Goal: Information Seeking & Learning: Learn about a topic

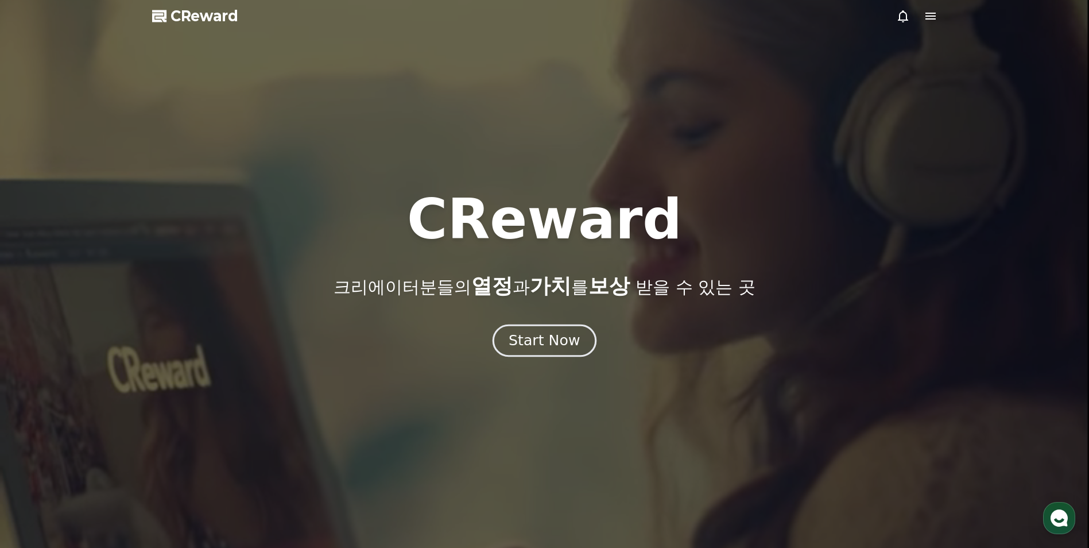
click at [557, 340] on div "Start Now" at bounding box center [544, 341] width 71 height 20
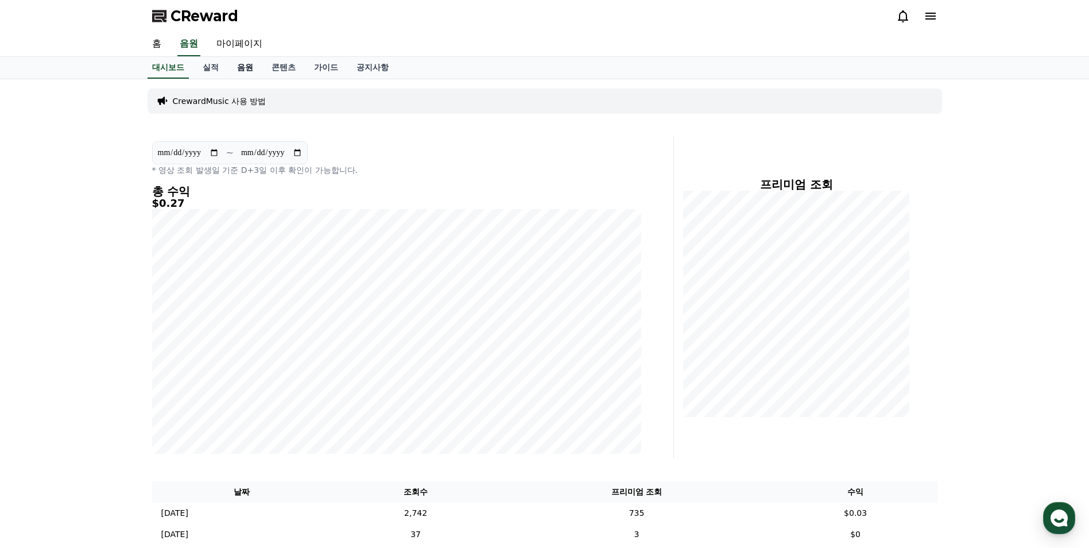
click at [257, 65] on link "음원" at bounding box center [245, 68] width 34 height 22
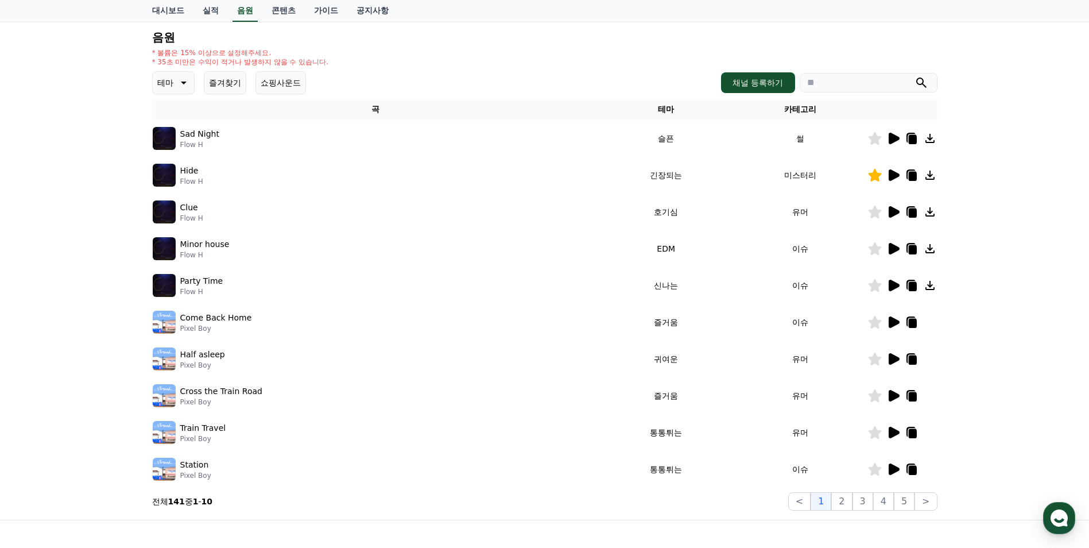
scroll to position [57, 0]
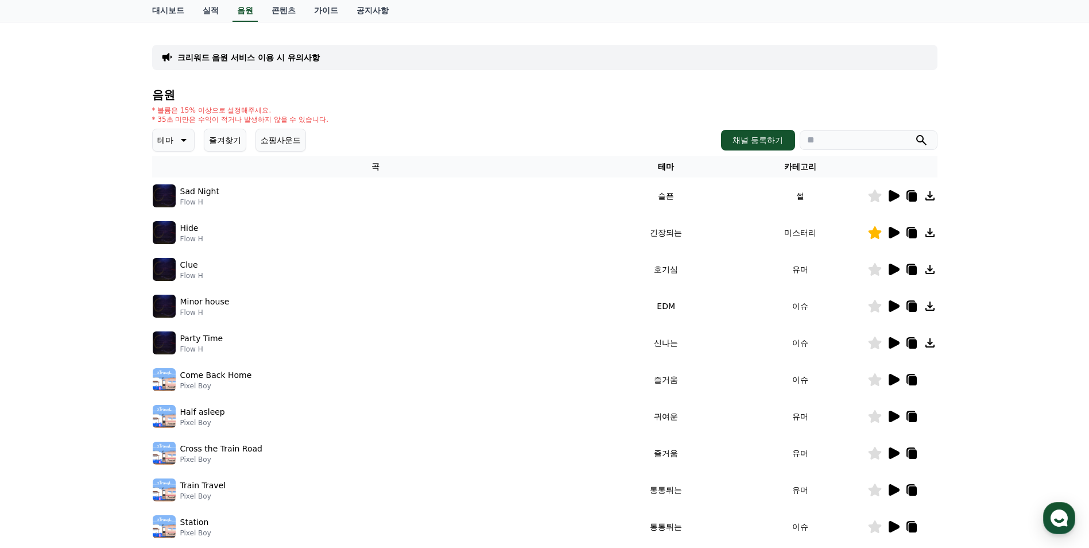
click at [173, 142] on p "테마" at bounding box center [165, 140] width 16 height 16
click at [174, 265] on button "코믹한" at bounding box center [170, 264] width 33 height 25
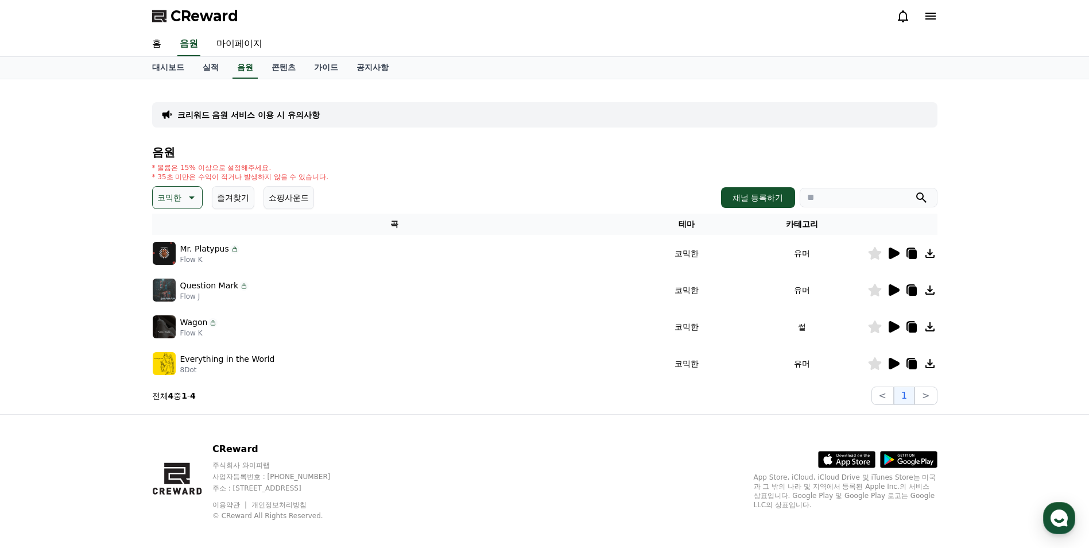
click at [887, 255] on icon at bounding box center [893, 253] width 14 height 14
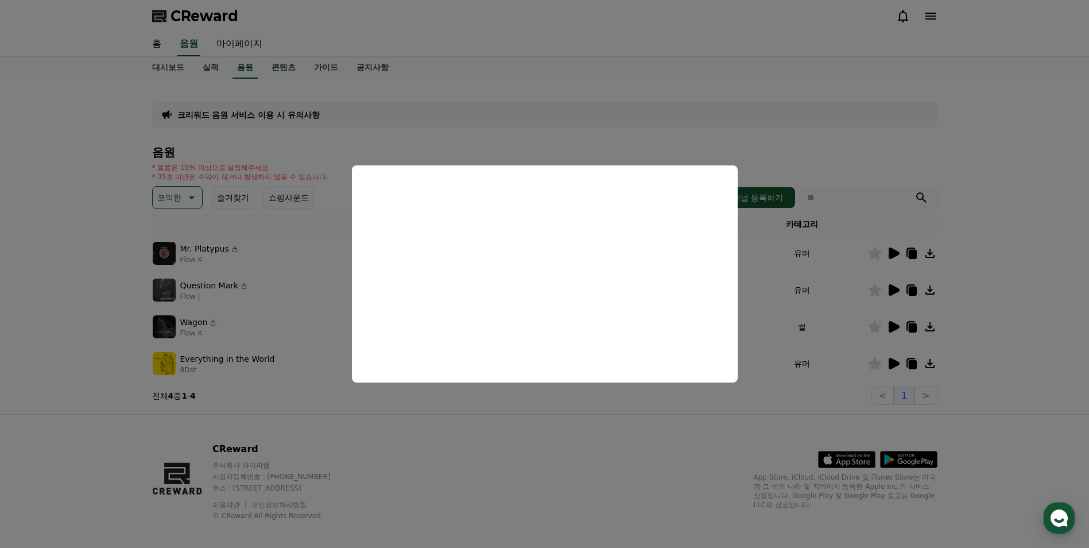
click at [311, 335] on button "close modal" at bounding box center [544, 274] width 1089 height 548
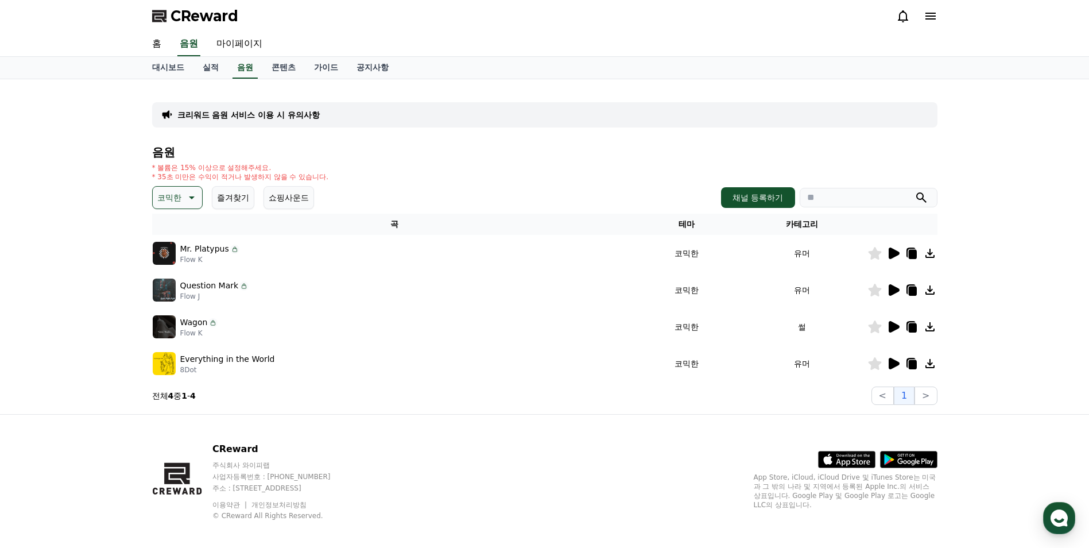
click at [885, 289] on div at bounding box center [902, 290] width 69 height 14
click at [887, 289] on icon at bounding box center [893, 290] width 14 height 14
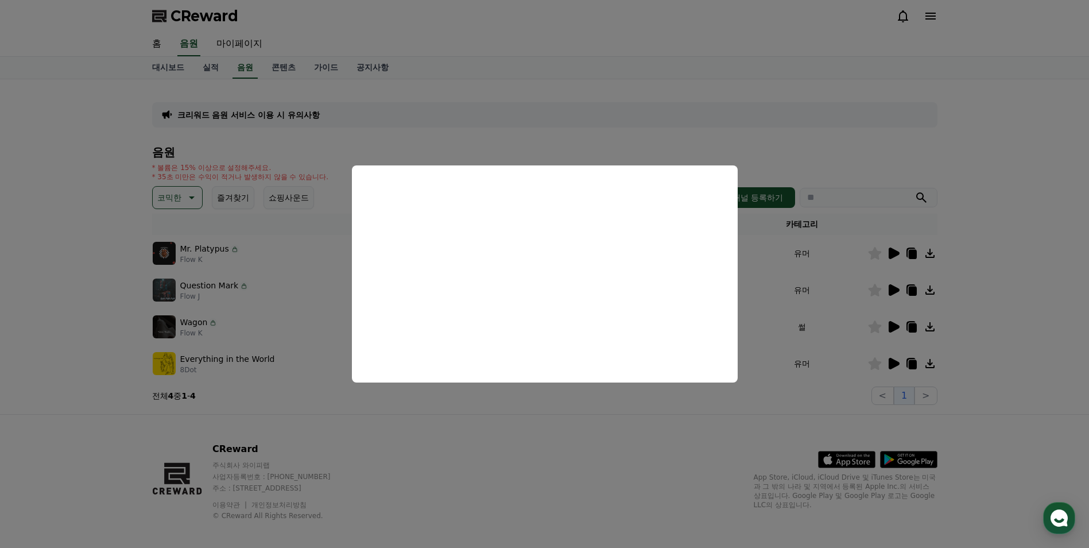
click at [274, 330] on button "close modal" at bounding box center [544, 274] width 1089 height 548
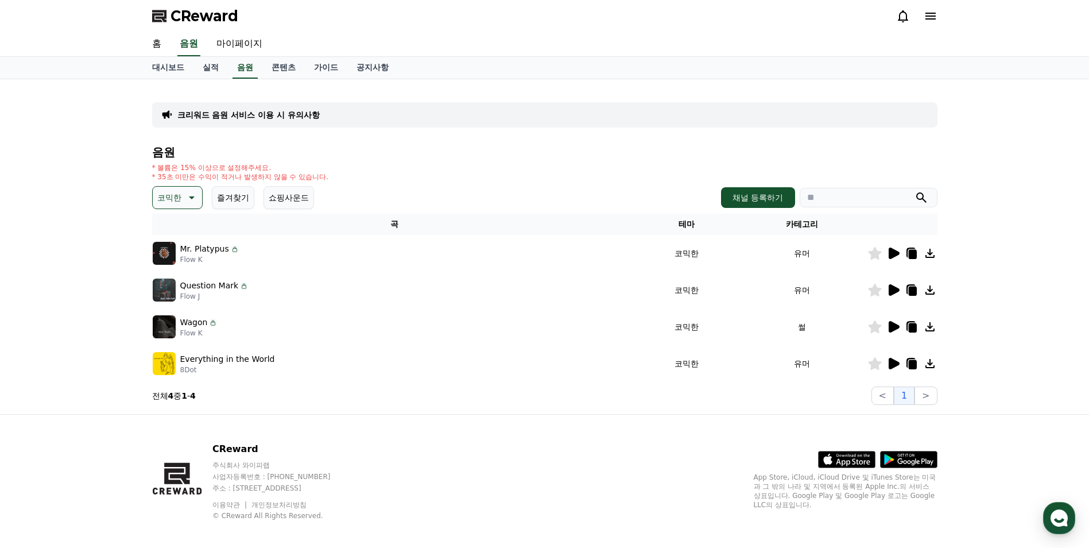
click at [216, 329] on p "Flow K" at bounding box center [199, 332] width 38 height 9
click at [172, 329] on img at bounding box center [164, 326] width 23 height 23
click at [182, 324] on p "Wagon" at bounding box center [194, 322] width 28 height 12
drag, startPoint x: 192, startPoint y: 328, endPoint x: 199, endPoint y: 331, distance: 6.9
click at [193, 328] on p "Flow K" at bounding box center [199, 332] width 38 height 9
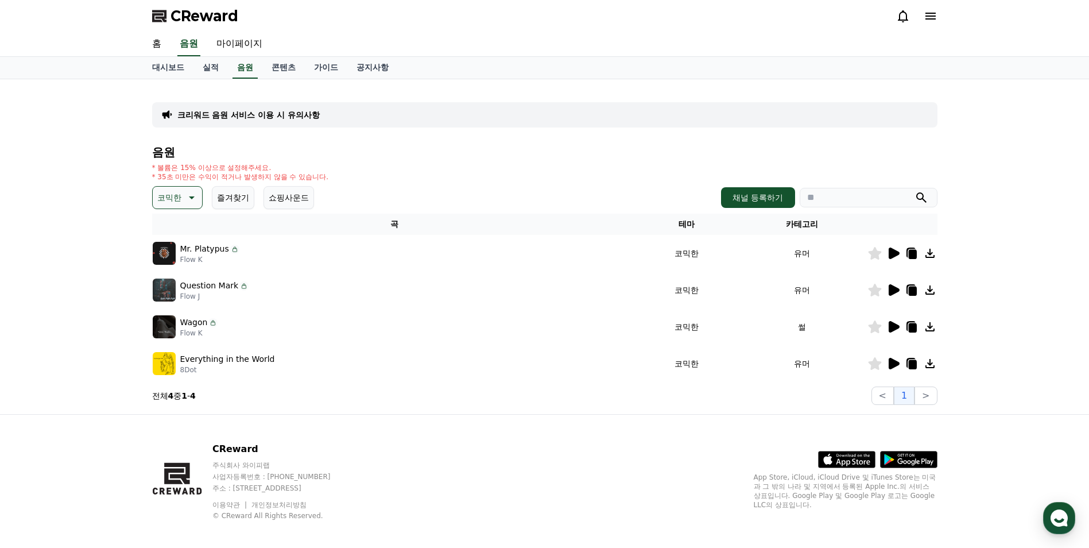
click at [887, 331] on icon at bounding box center [893, 327] width 14 height 14
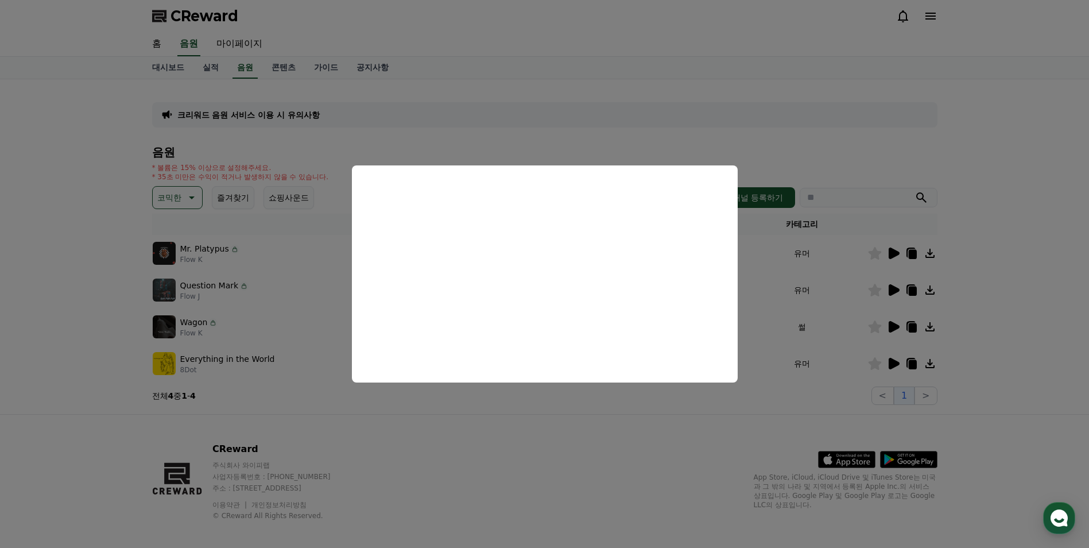
click at [750, 137] on button "close modal" at bounding box center [544, 274] width 1089 height 548
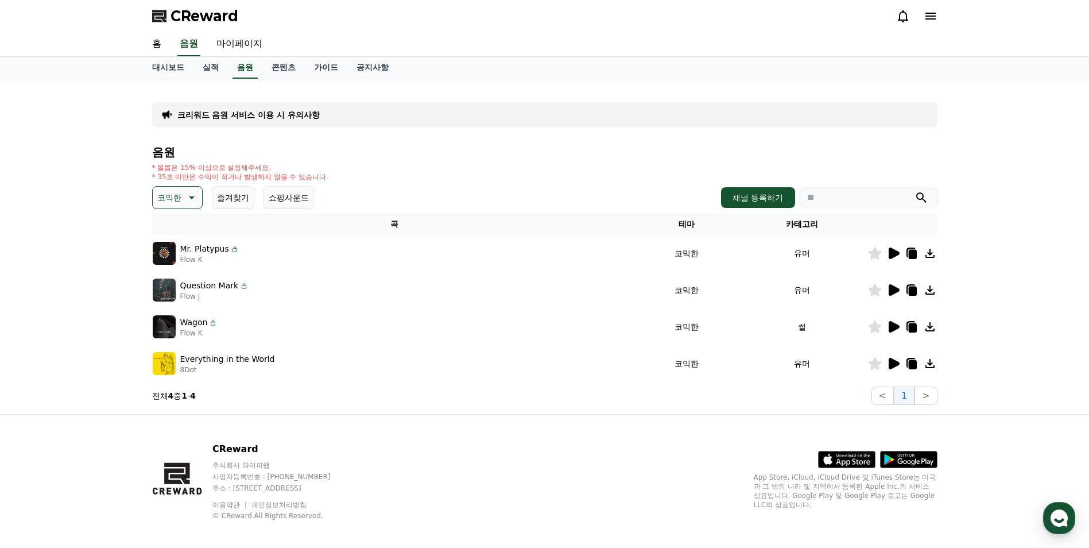
click at [176, 199] on p "코믹한" at bounding box center [169, 197] width 24 height 16
click at [181, 293] on button "긴장되는" at bounding box center [174, 292] width 41 height 25
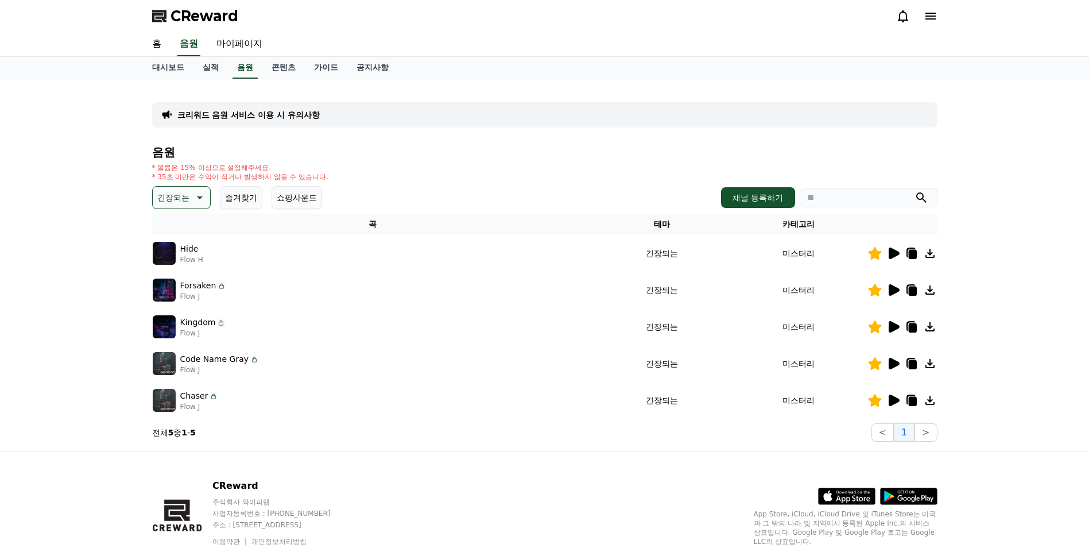
click at [194, 197] on icon at bounding box center [199, 198] width 14 height 14
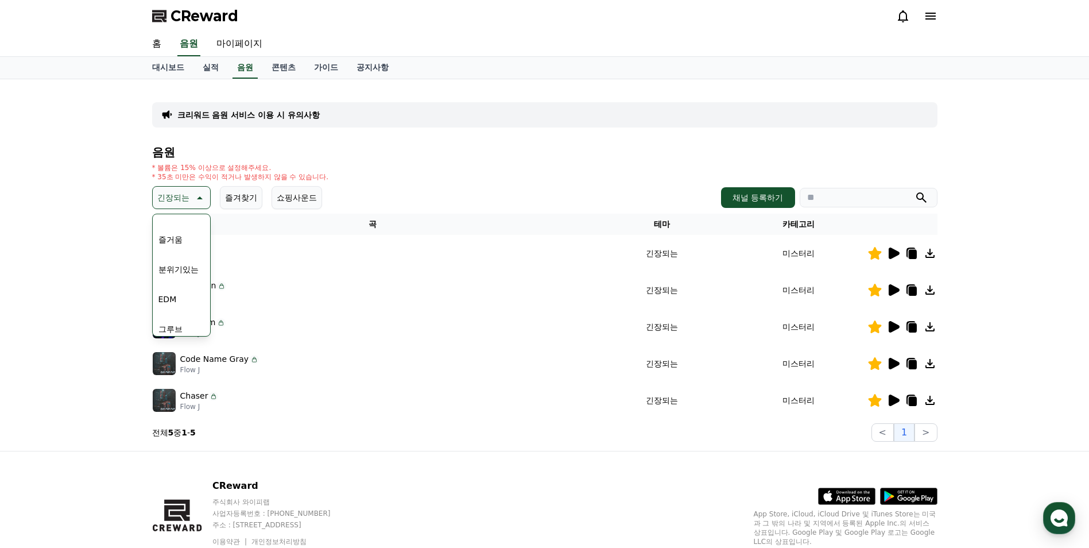
scroll to position [473, 0]
click at [182, 266] on button "감동적인" at bounding box center [174, 262] width 41 height 25
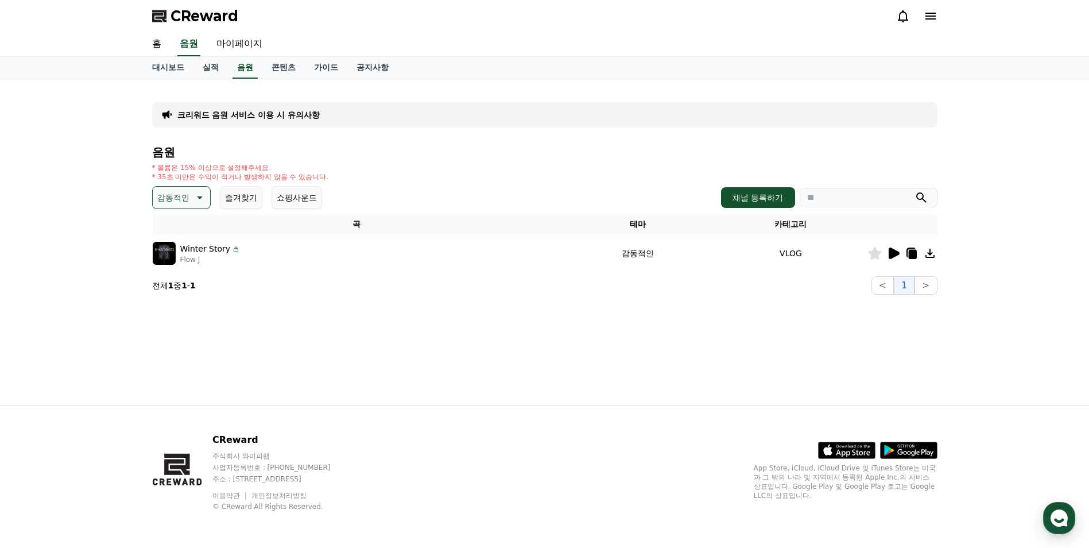
click at [188, 197] on p "감동적인" at bounding box center [173, 197] width 32 height 16
drag, startPoint x: 507, startPoint y: 289, endPoint x: 786, endPoint y: 286, distance: 279.0
click at [508, 289] on section "전체 1 중 1 - 1 < 1 >" at bounding box center [544, 285] width 785 height 18
click at [891, 253] on icon at bounding box center [894, 252] width 11 height 11
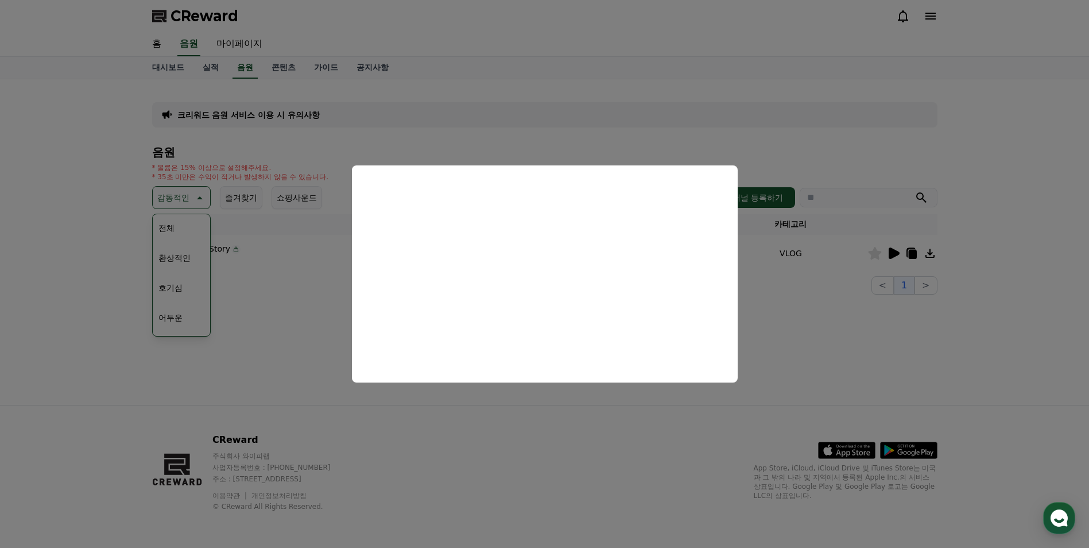
click at [298, 321] on button "close modal" at bounding box center [544, 274] width 1089 height 548
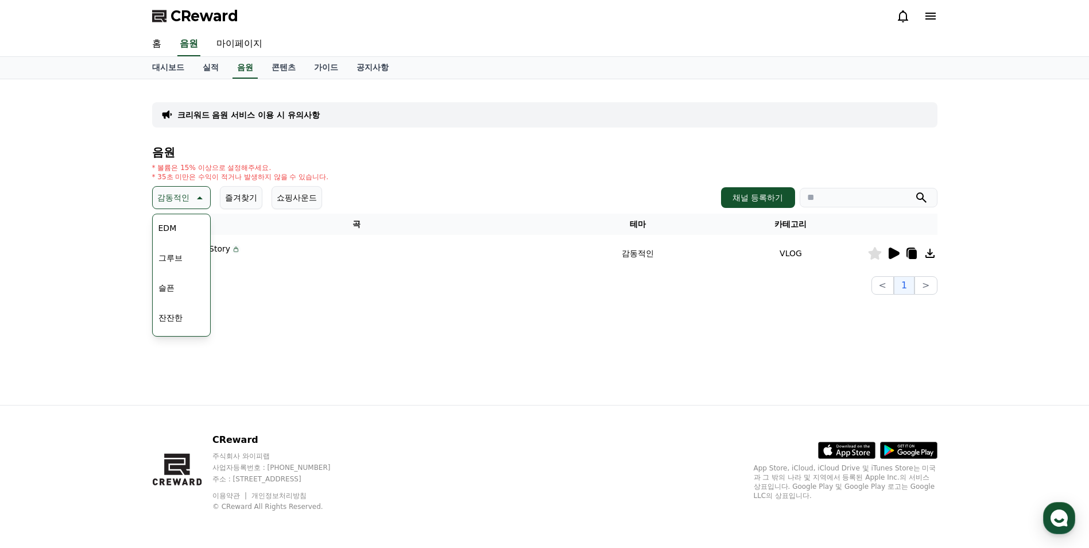
scroll to position [301, 0]
click at [177, 224] on button "즐거움" at bounding box center [170, 225] width 33 height 25
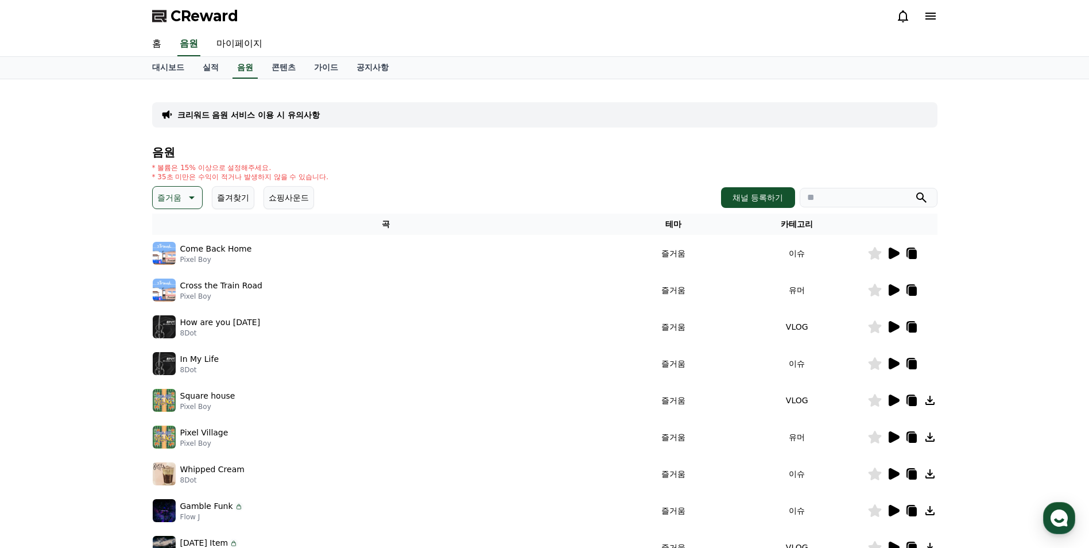
click at [887, 257] on icon at bounding box center [893, 253] width 14 height 14
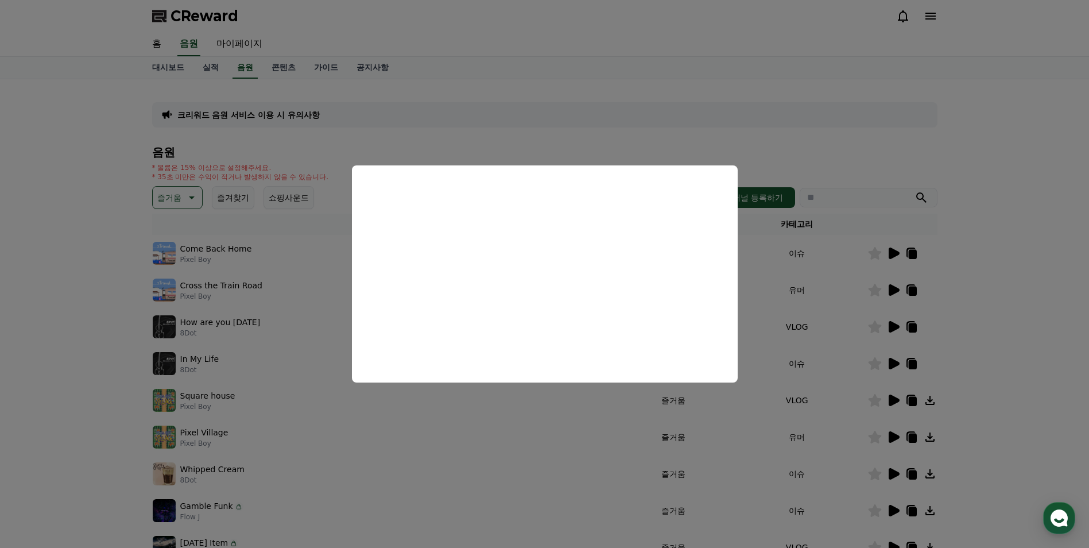
click at [232, 315] on button "close modal" at bounding box center [544, 274] width 1089 height 548
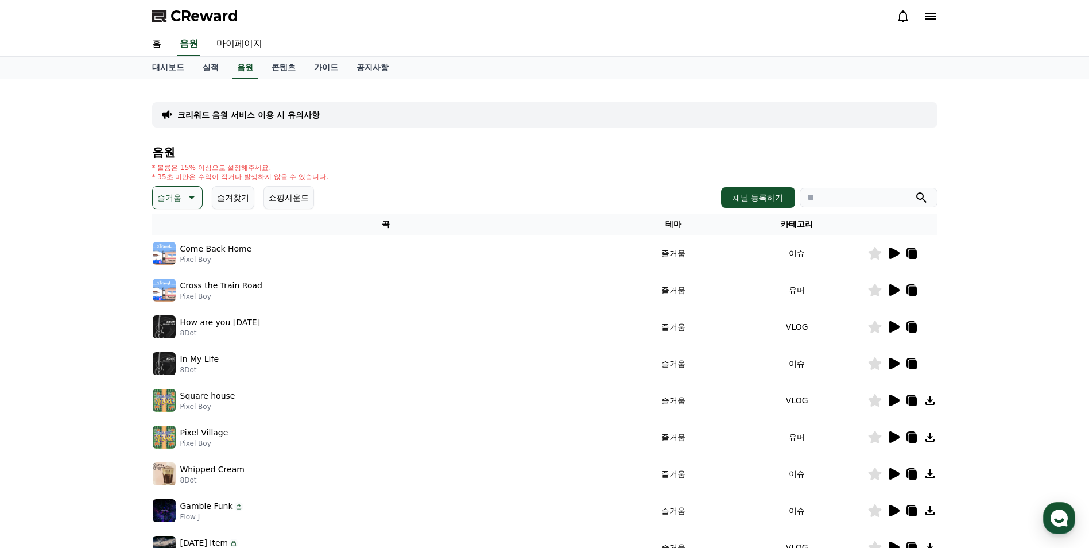
click at [235, 319] on p "How are you today" at bounding box center [220, 322] width 80 height 12
click at [892, 326] on icon at bounding box center [894, 326] width 11 height 11
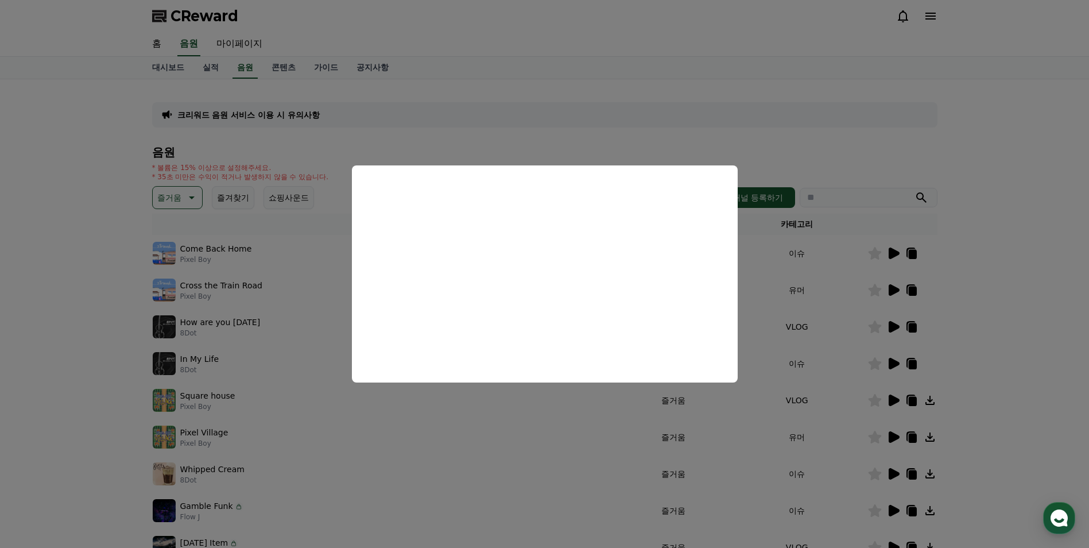
click at [319, 356] on button "close modal" at bounding box center [544, 274] width 1089 height 548
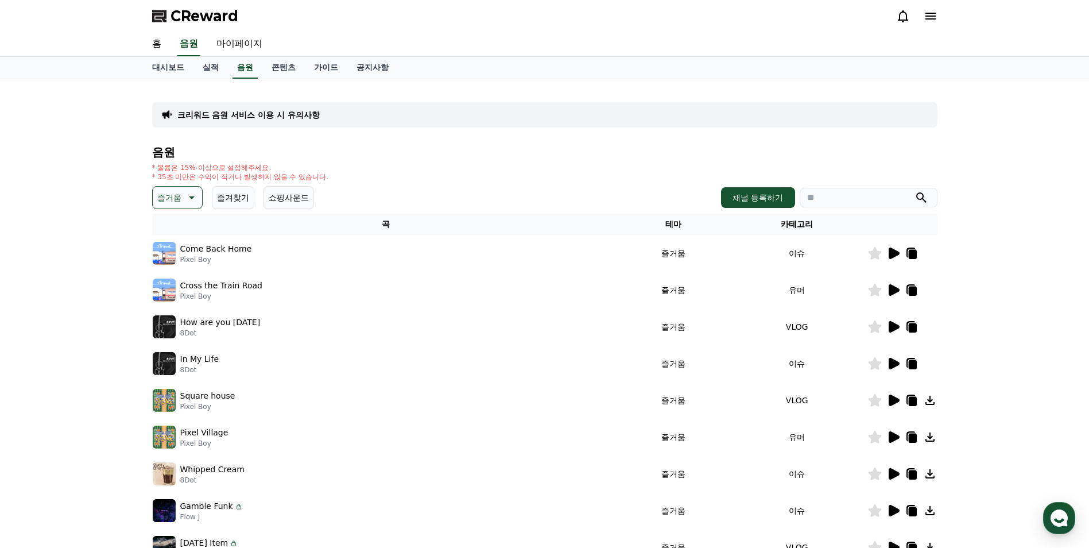
click at [895, 288] on icon at bounding box center [894, 289] width 11 height 11
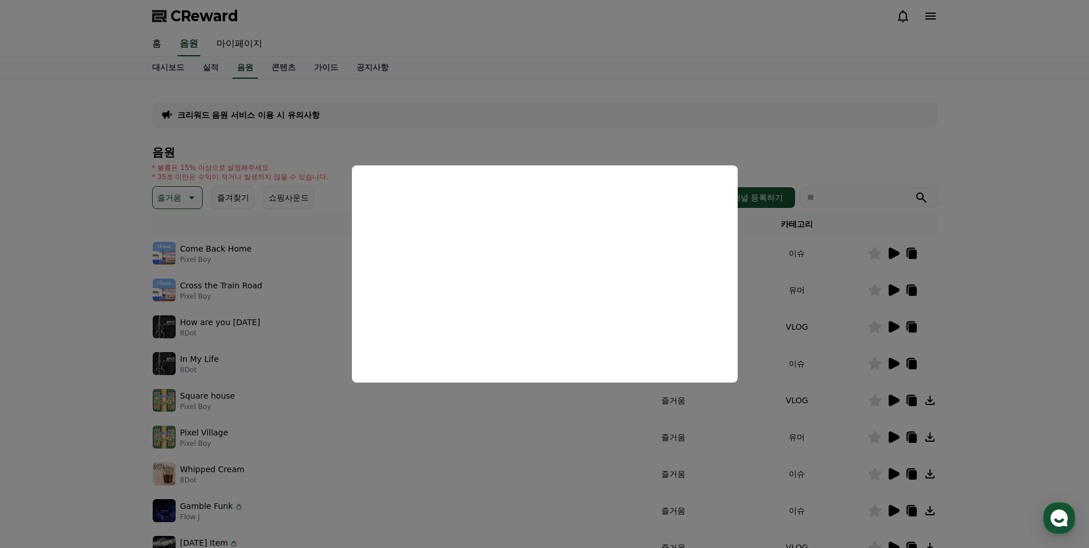
click at [321, 375] on button "close modal" at bounding box center [544, 274] width 1089 height 548
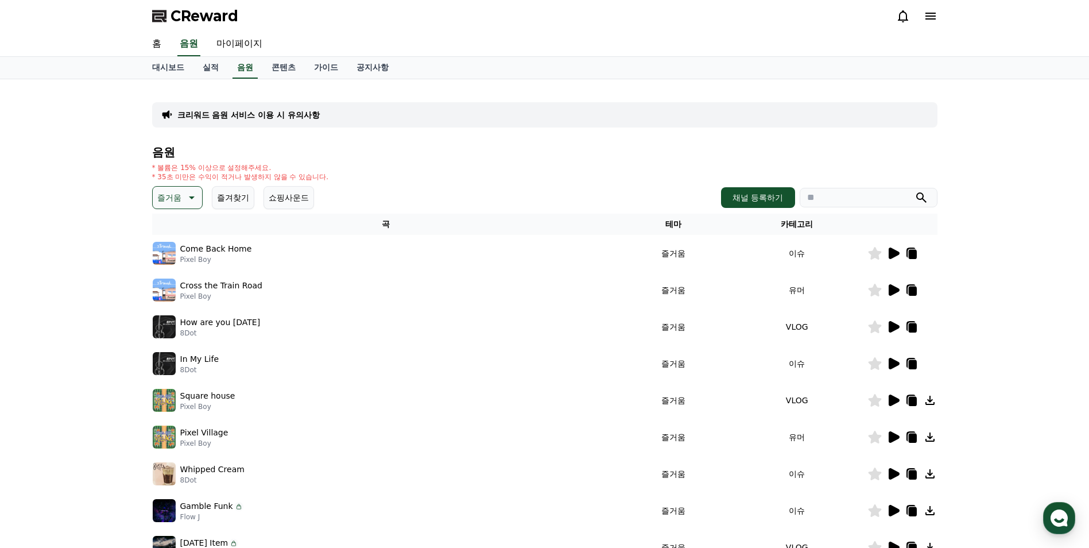
click at [888, 363] on icon at bounding box center [893, 363] width 14 height 14
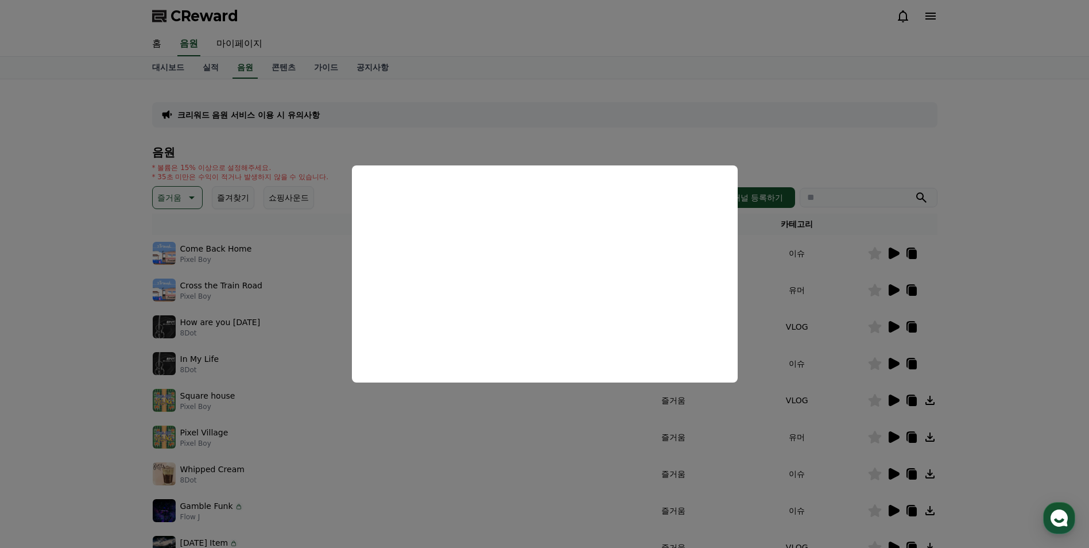
click at [688, 87] on button "close modal" at bounding box center [544, 274] width 1089 height 548
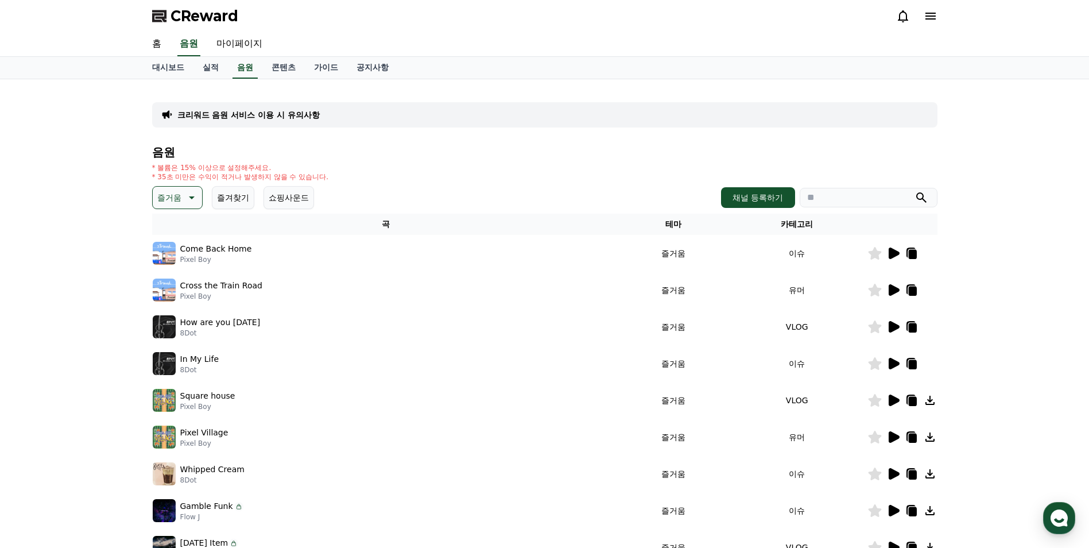
click at [893, 402] on icon at bounding box center [894, 399] width 11 height 11
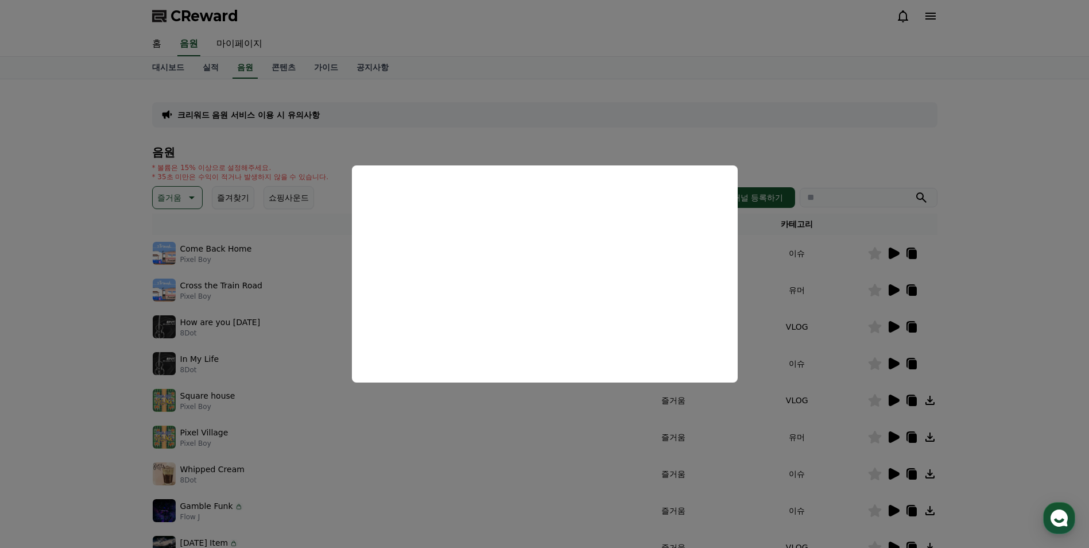
click at [804, 111] on button "close modal" at bounding box center [544, 274] width 1089 height 548
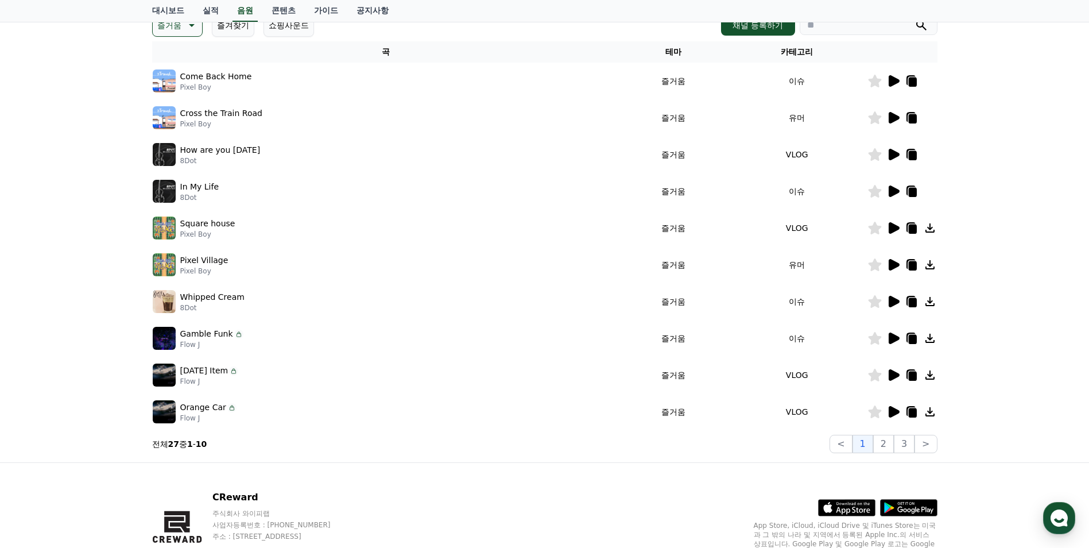
click at [890, 259] on icon at bounding box center [893, 265] width 14 height 14
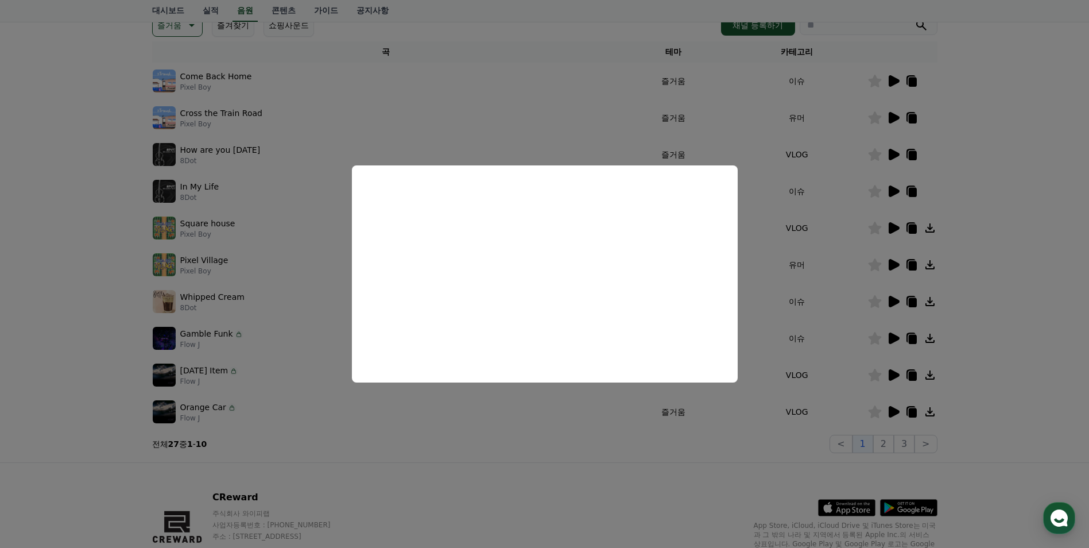
click at [801, 288] on button "close modal" at bounding box center [544, 274] width 1089 height 548
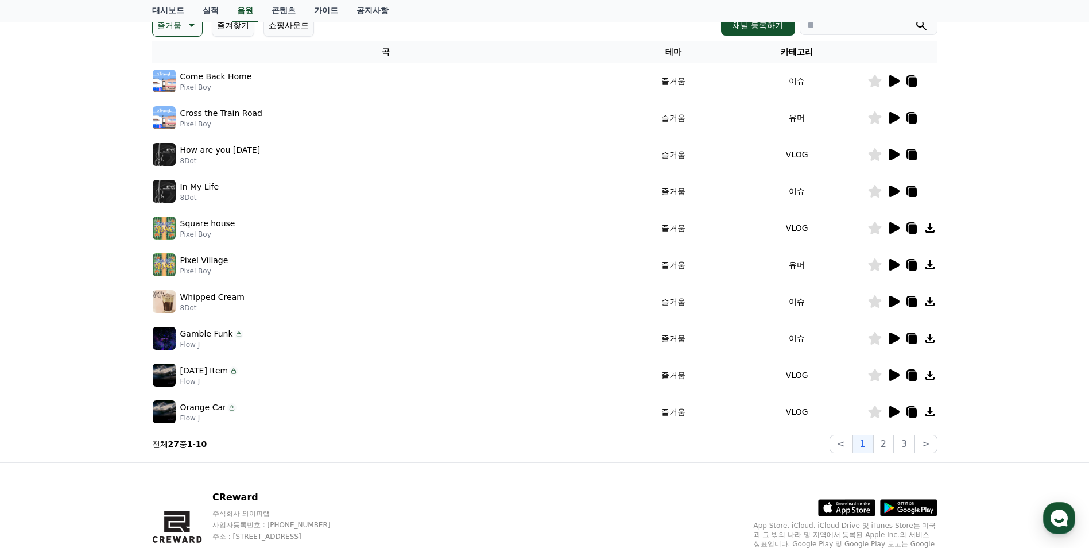
click at [889, 336] on icon at bounding box center [894, 337] width 11 height 11
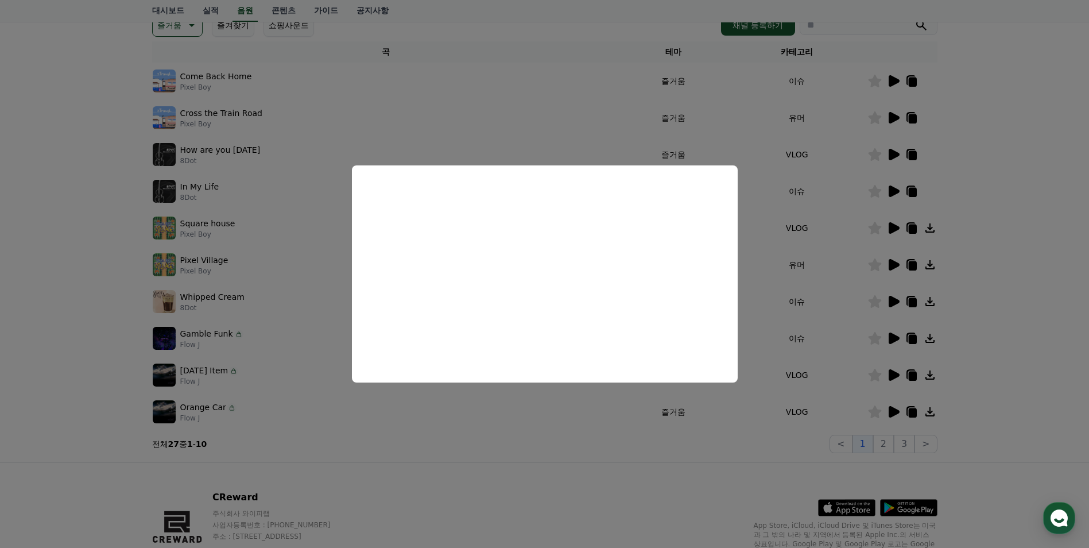
click at [778, 303] on button "close modal" at bounding box center [544, 274] width 1089 height 548
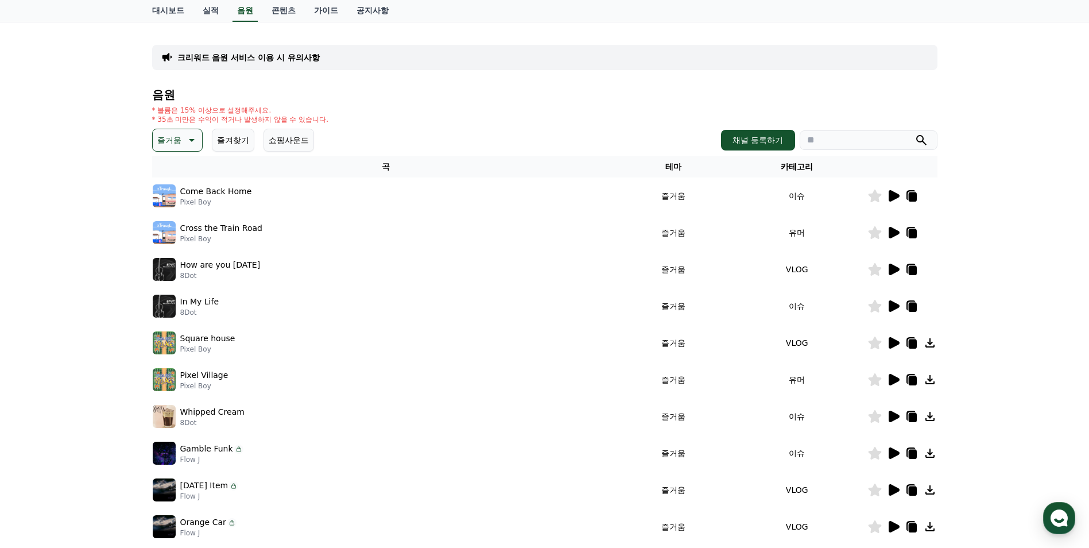
click at [161, 137] on p "즐거움" at bounding box center [169, 140] width 24 height 16
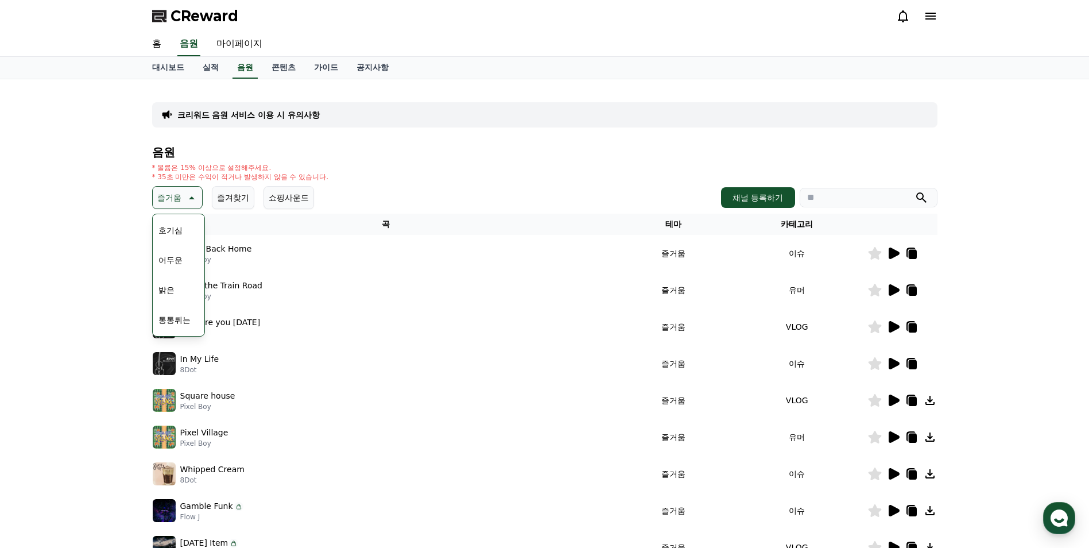
click at [180, 313] on button "통통튀는" at bounding box center [174, 319] width 41 height 25
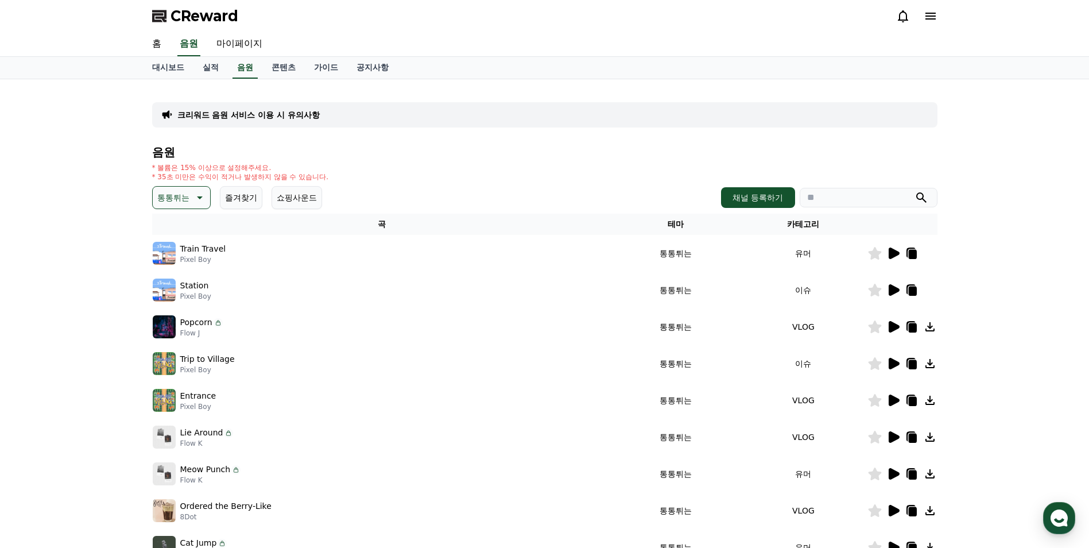
scroll to position [172, 0]
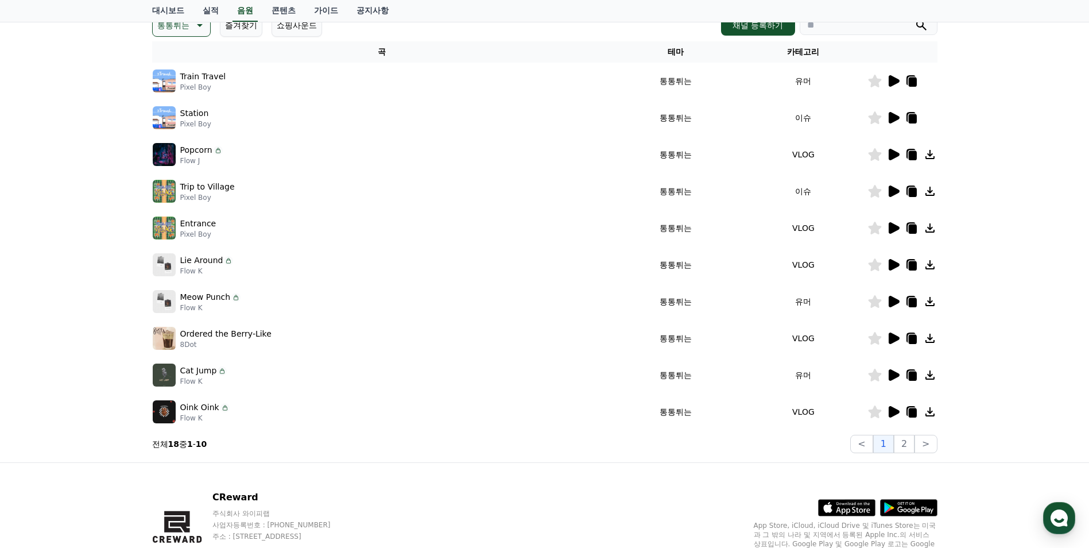
click at [894, 412] on icon at bounding box center [894, 411] width 11 height 11
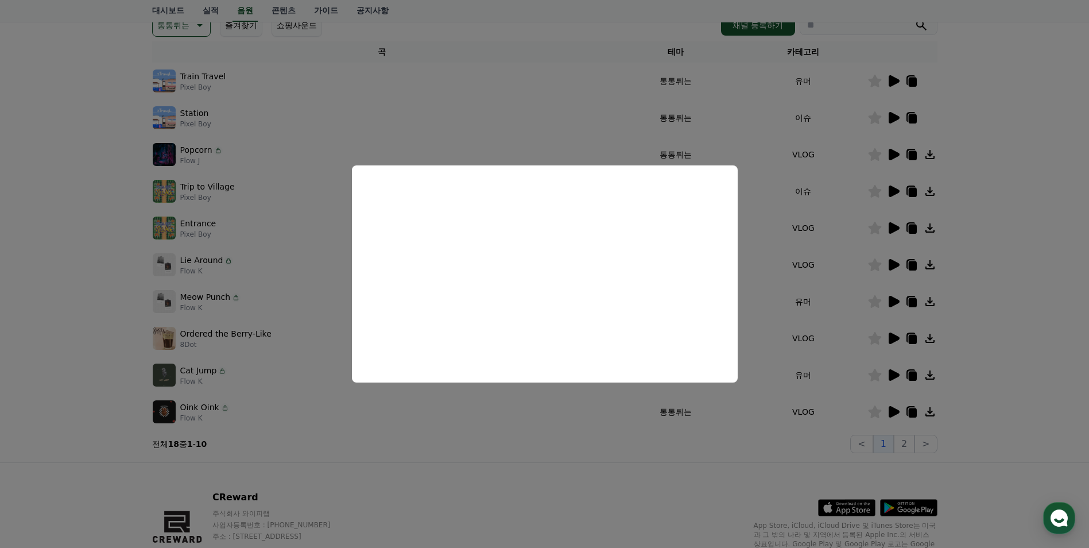
drag, startPoint x: 750, startPoint y: 283, endPoint x: 758, endPoint y: 294, distance: 13.9
click at [751, 284] on button "close modal" at bounding box center [544, 274] width 1089 height 548
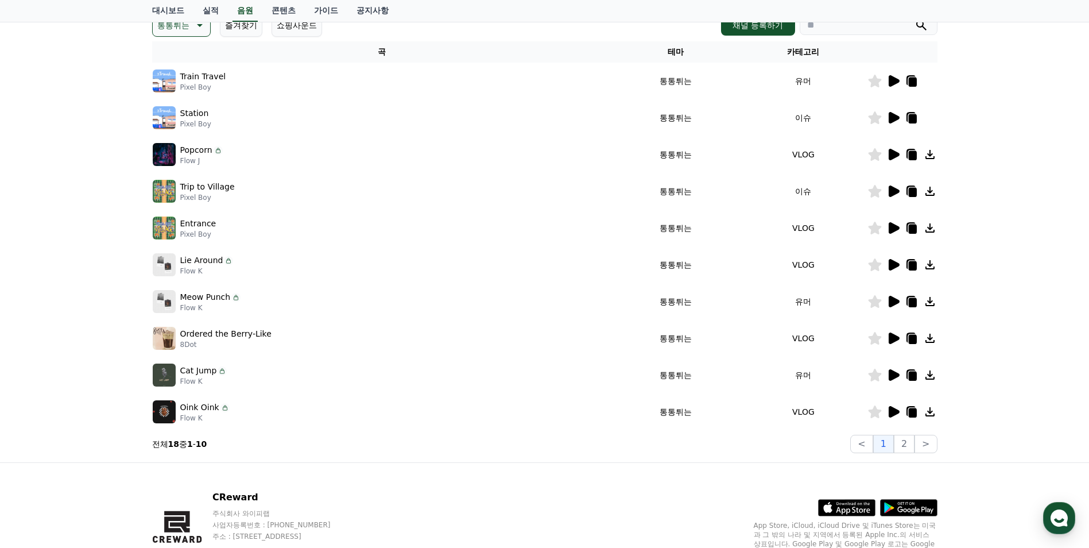
click at [895, 373] on icon at bounding box center [894, 374] width 11 height 11
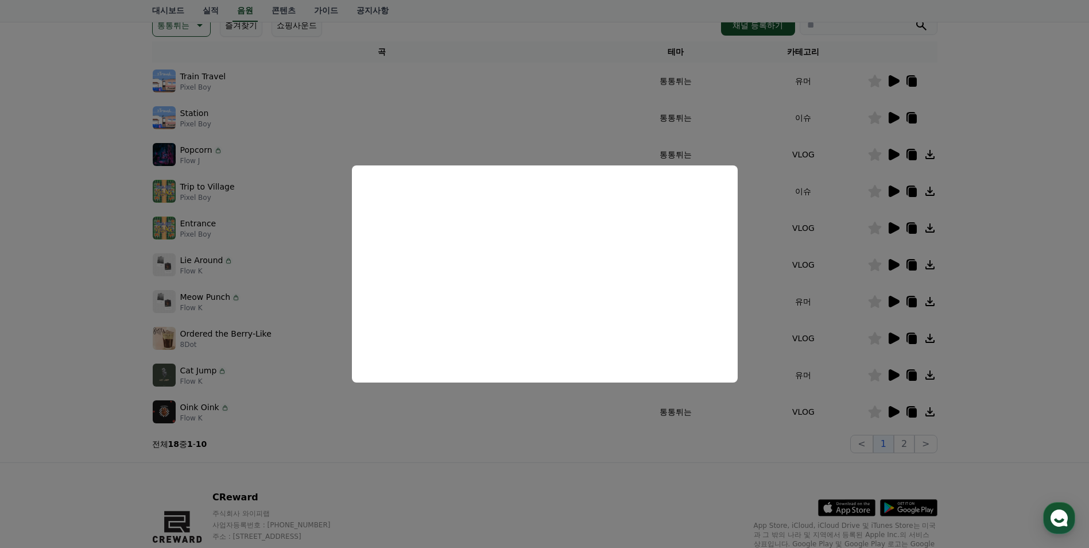
click at [304, 298] on button "close modal" at bounding box center [544, 274] width 1089 height 548
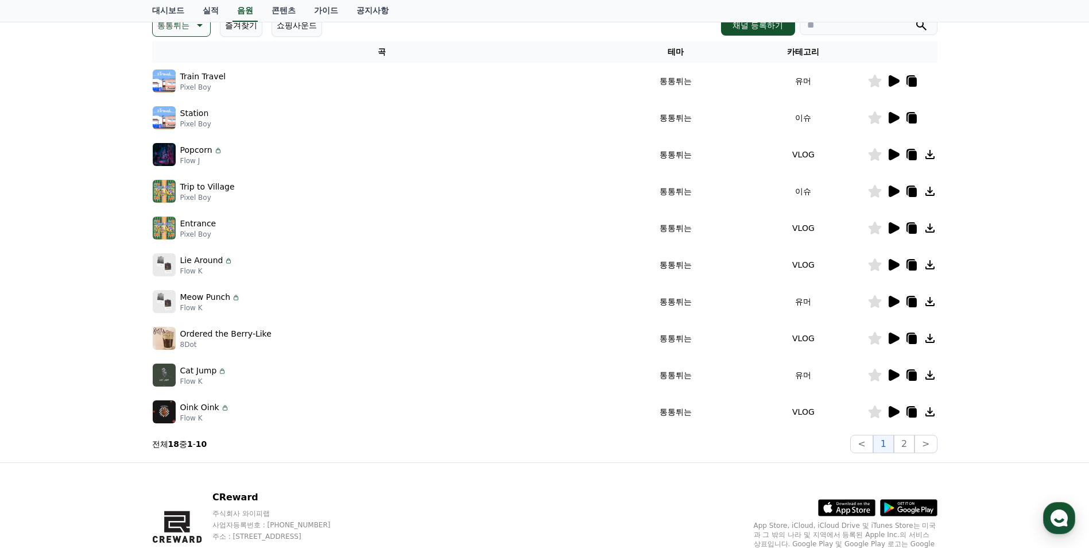
click at [897, 338] on icon at bounding box center [894, 337] width 11 height 11
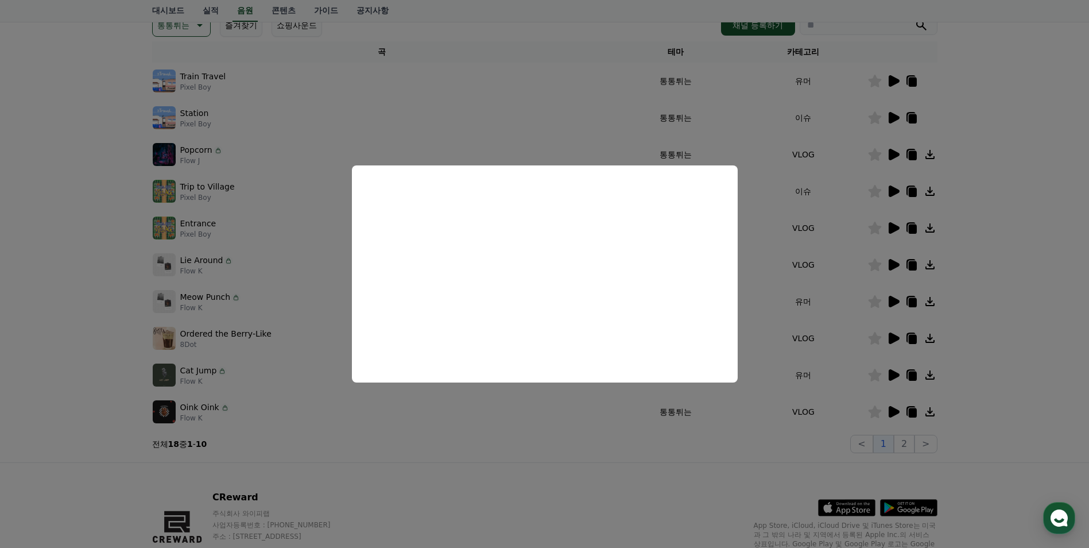
click at [329, 288] on button "close modal" at bounding box center [544, 274] width 1089 height 548
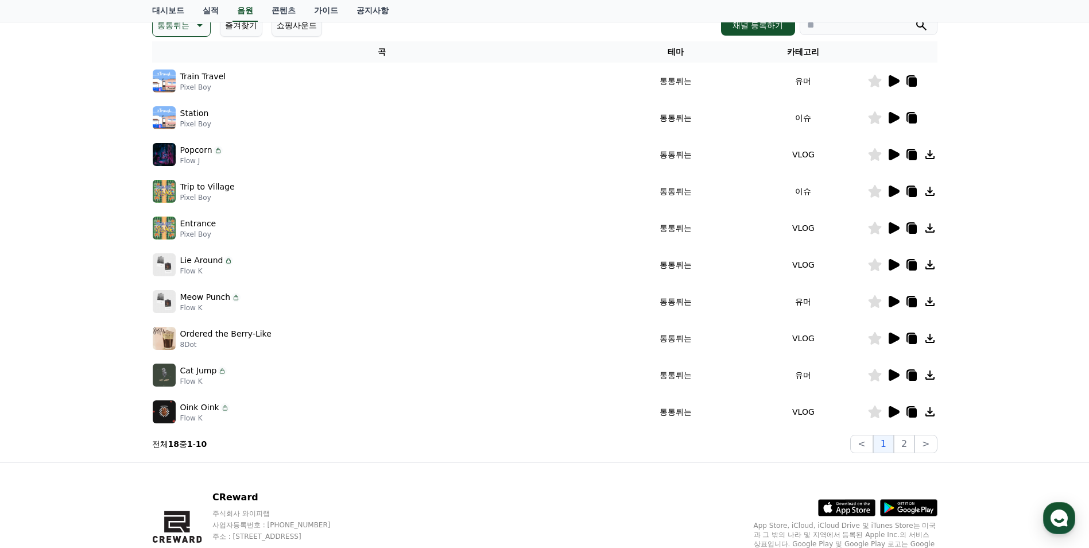
click at [890, 304] on icon at bounding box center [894, 301] width 11 height 11
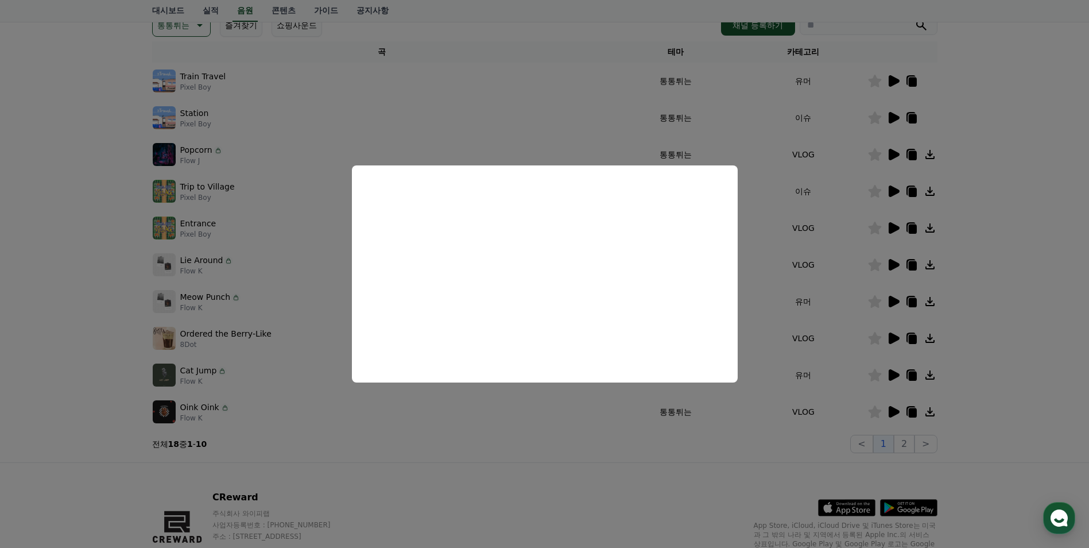
click at [272, 328] on button "close modal" at bounding box center [544, 274] width 1089 height 548
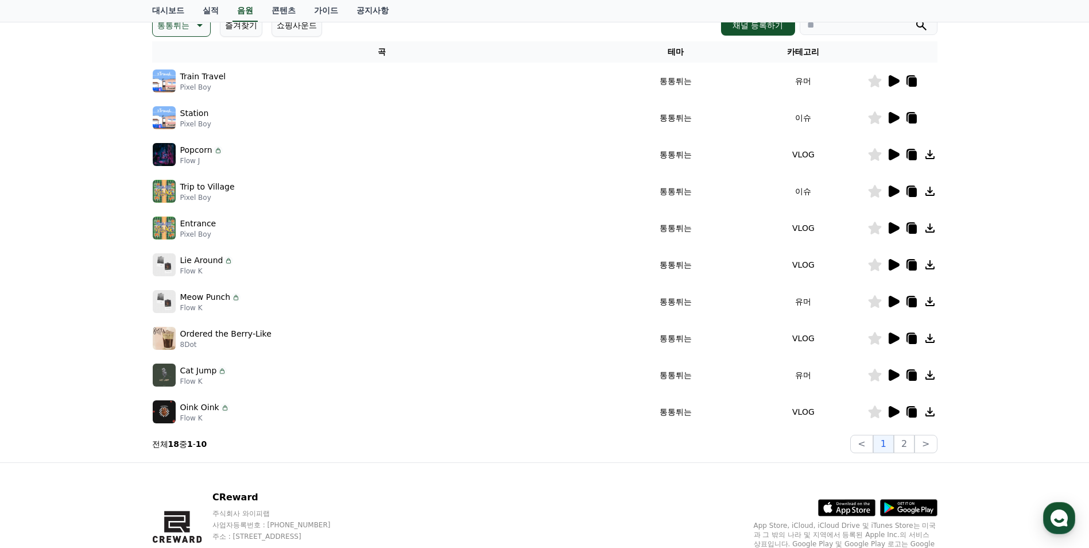
click at [890, 268] on icon at bounding box center [894, 264] width 11 height 11
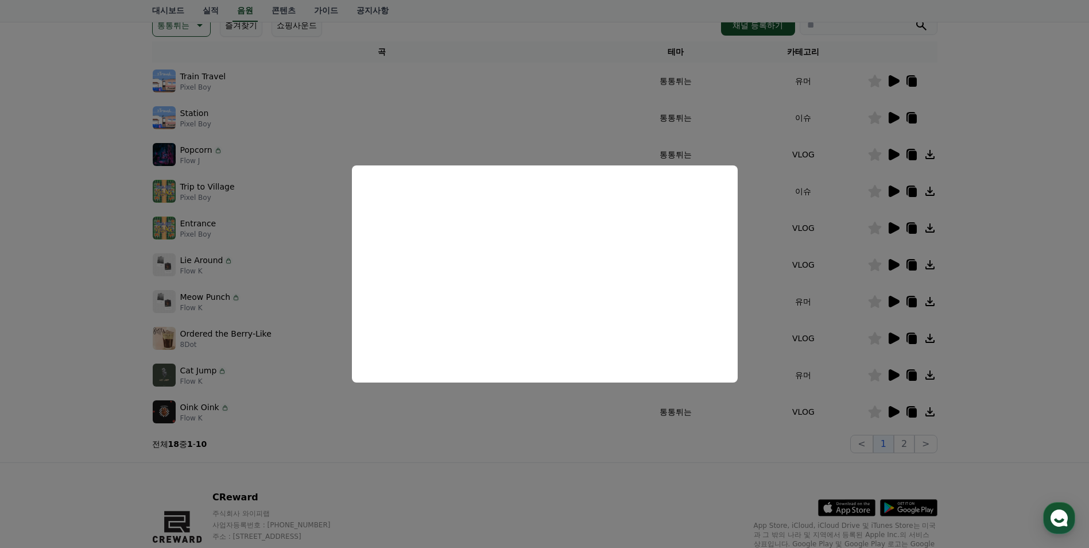
drag, startPoint x: 766, startPoint y: 322, endPoint x: 735, endPoint y: 320, distance: 30.5
click at [765, 322] on button "close modal" at bounding box center [544, 274] width 1089 height 548
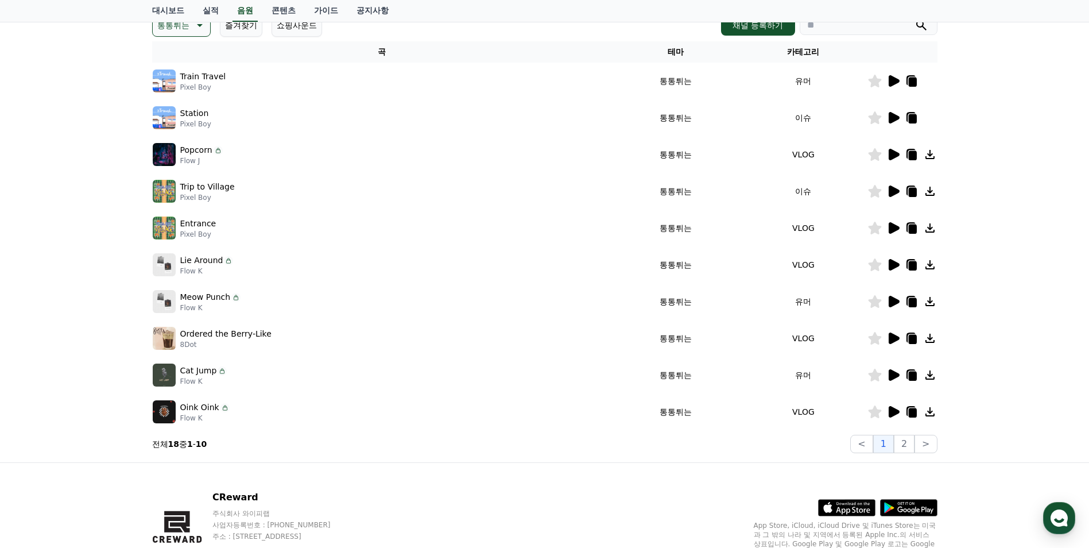
click at [912, 265] on icon at bounding box center [912, 265] width 8 height 9
